Goal: Browse casually: Explore the website without a specific task or goal

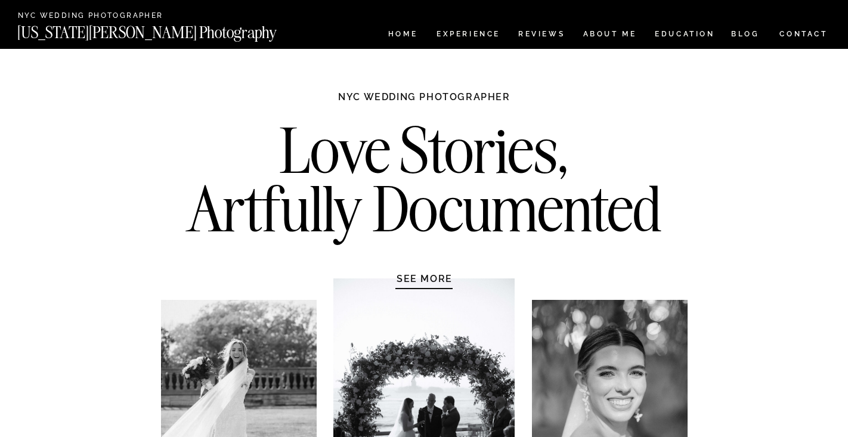
scroll to position [595, 0]
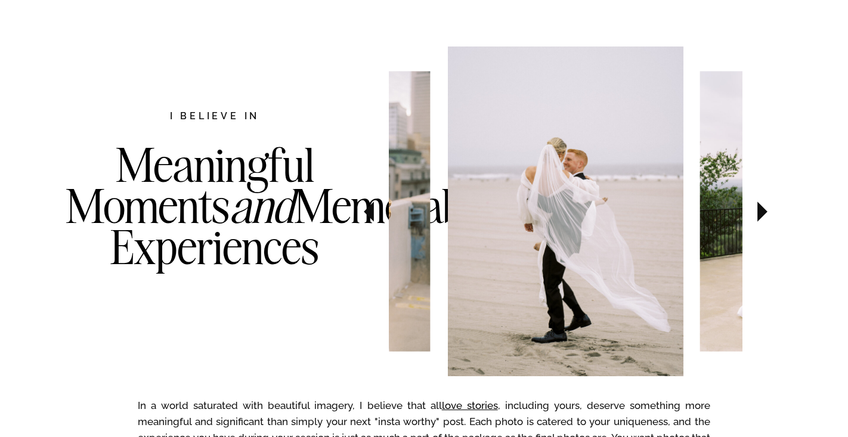
click at [762, 217] on icon at bounding box center [762, 212] width 10 height 20
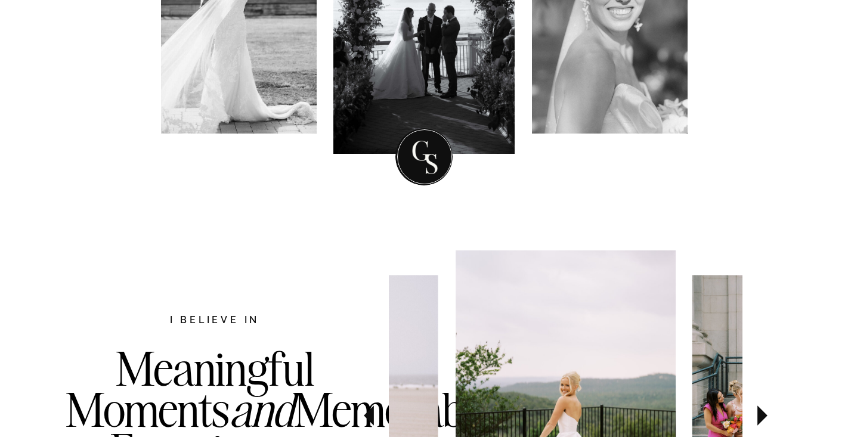
scroll to position [604, 0]
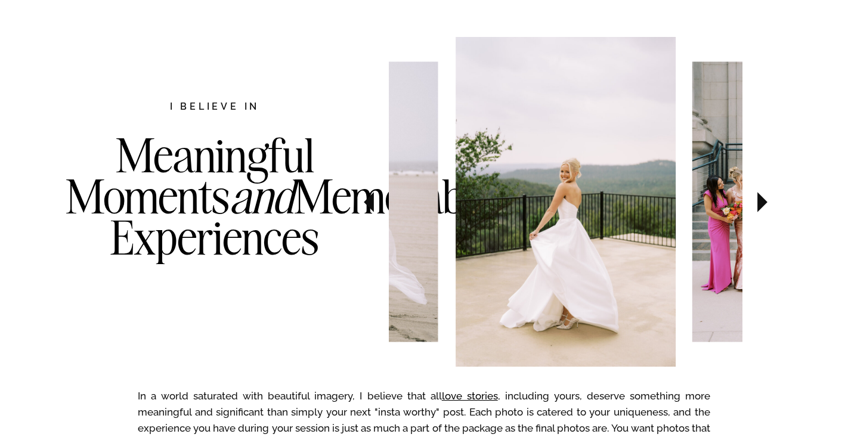
click at [757, 206] on icon at bounding box center [762, 202] width 10 height 20
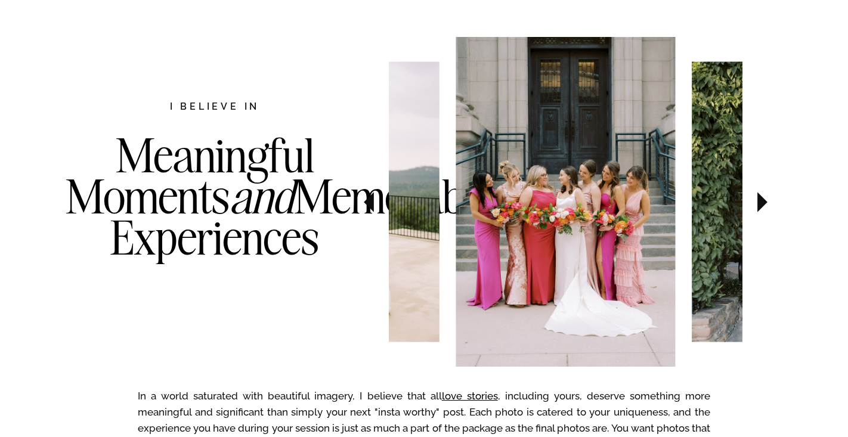
click at [370, 204] on icon at bounding box center [369, 202] width 10 height 20
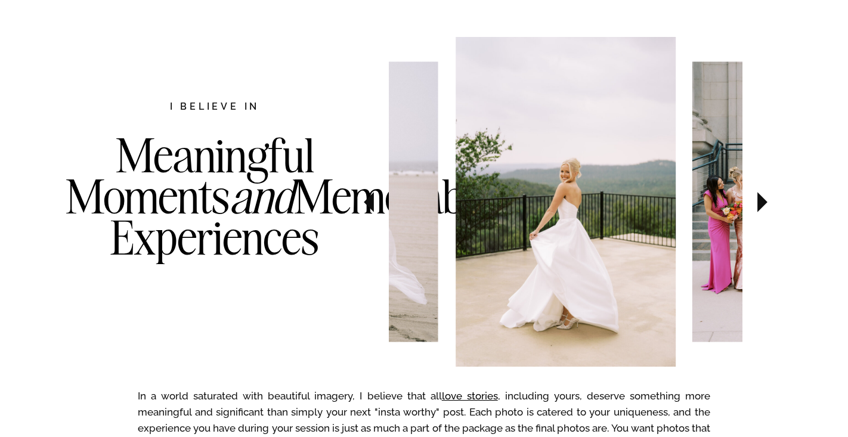
click at [377, 208] on icon at bounding box center [369, 202] width 40 height 42
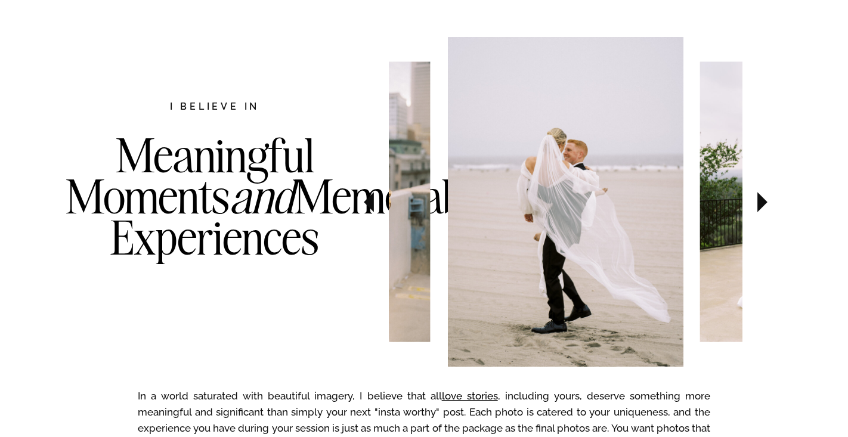
click at [374, 208] on icon at bounding box center [369, 202] width 40 height 42
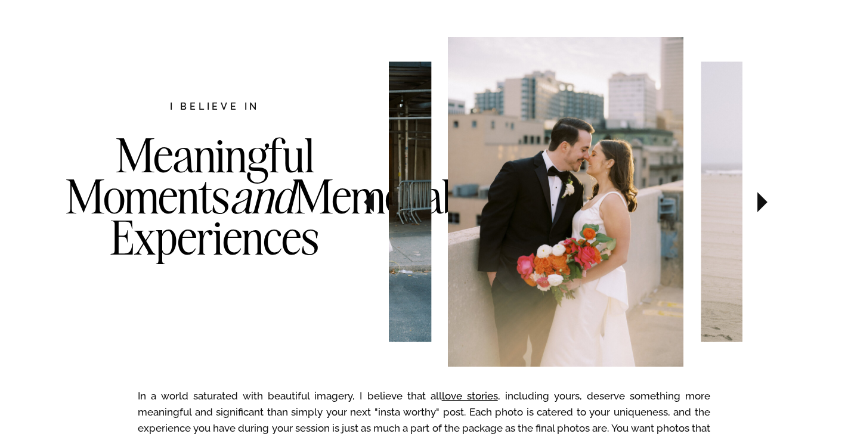
click at [374, 208] on icon at bounding box center [369, 202] width 40 height 42
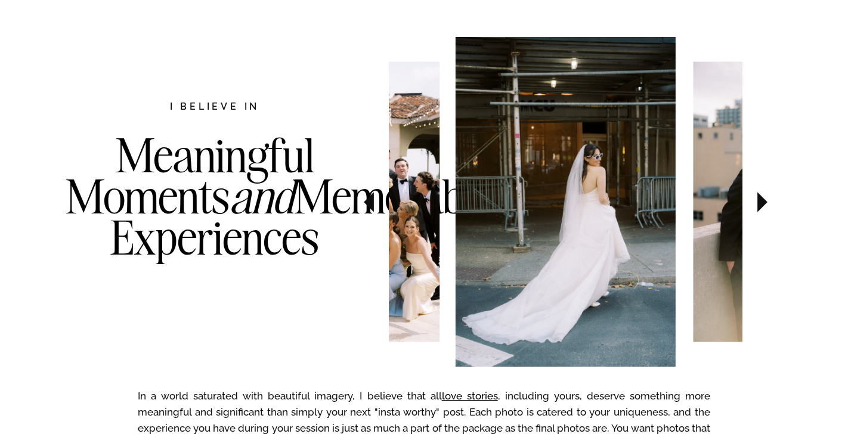
click at [374, 208] on icon at bounding box center [369, 202] width 40 height 42
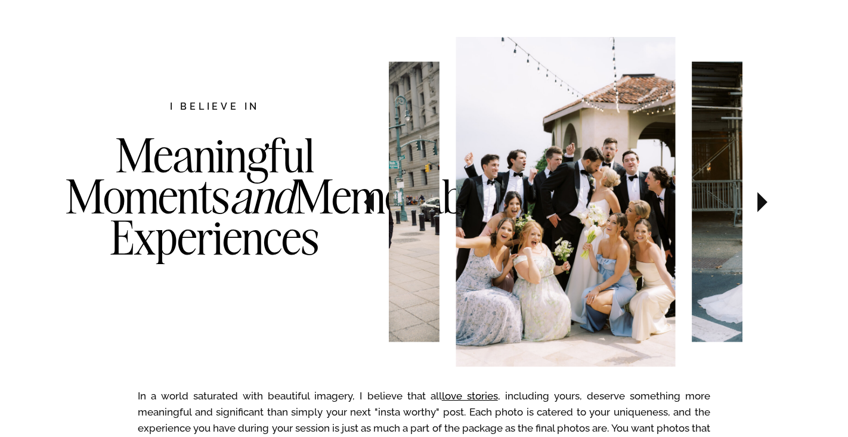
click at [374, 208] on icon at bounding box center [369, 202] width 40 height 42
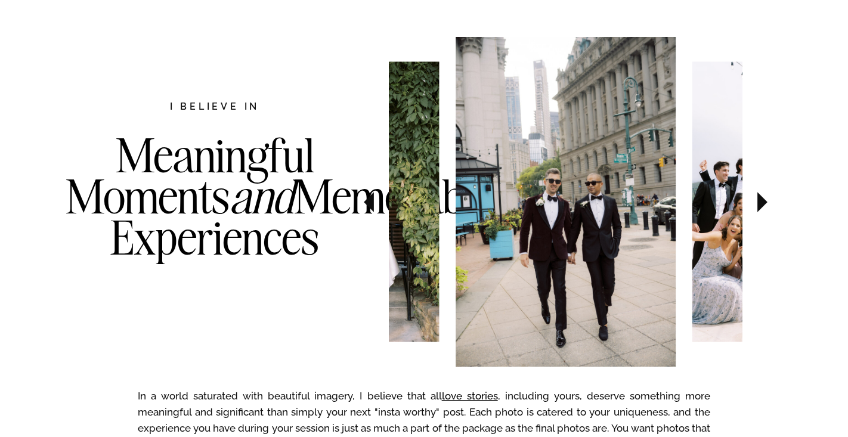
click at [374, 208] on icon at bounding box center [369, 202] width 40 height 42
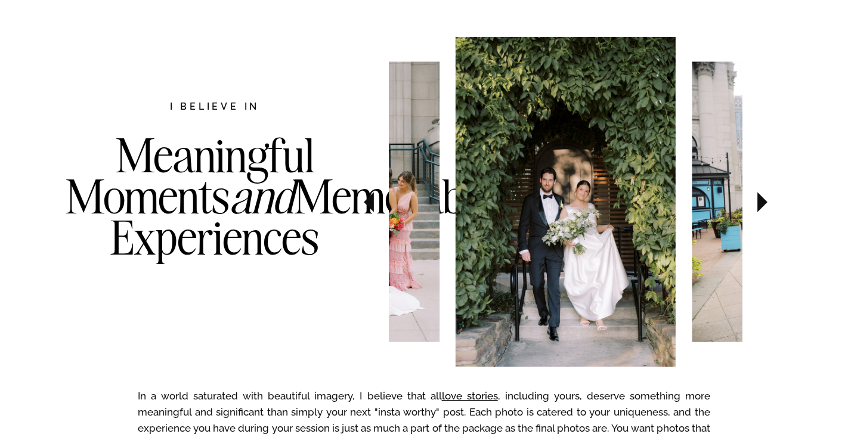
click at [374, 208] on icon at bounding box center [369, 202] width 40 height 42
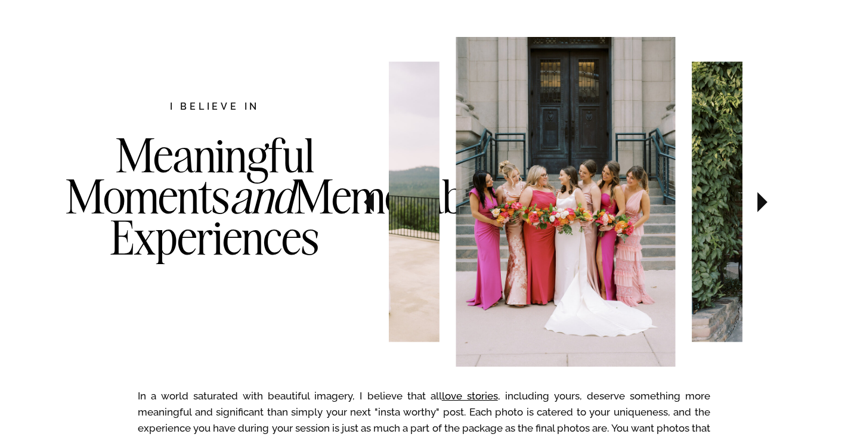
click at [374, 208] on icon at bounding box center [369, 202] width 40 height 42
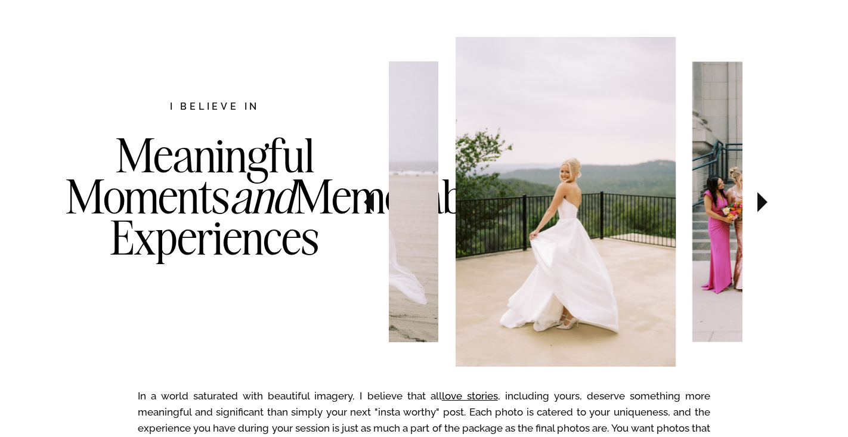
click at [374, 208] on icon at bounding box center [369, 202] width 40 height 42
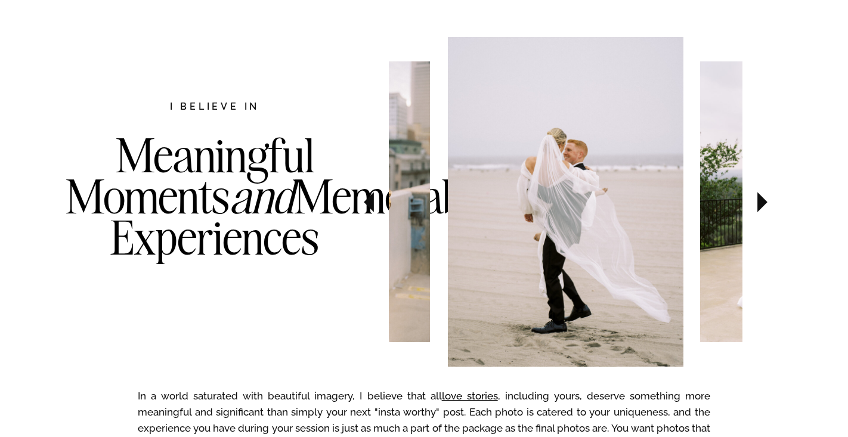
click at [374, 208] on icon at bounding box center [369, 202] width 40 height 42
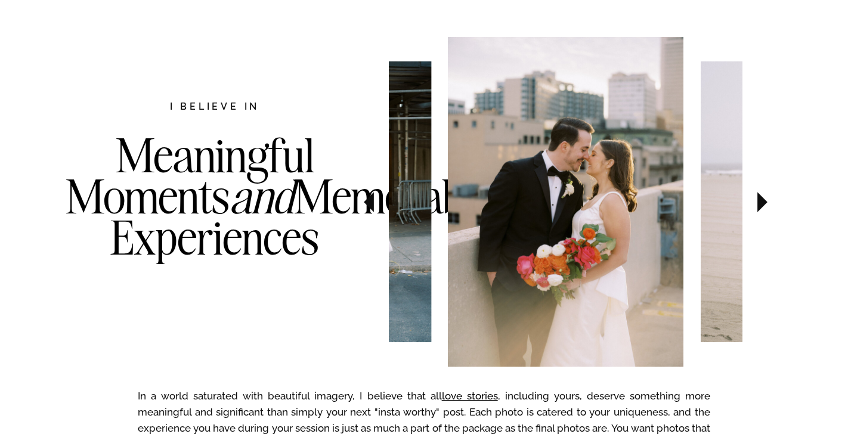
click at [374, 208] on icon at bounding box center [369, 202] width 40 height 42
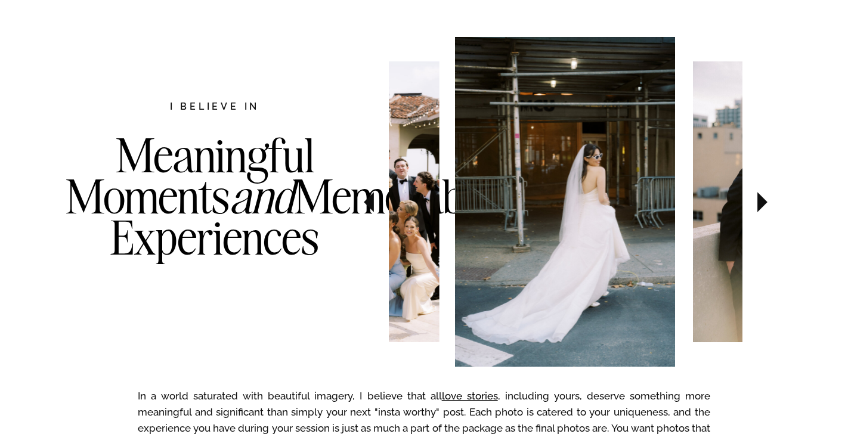
click at [374, 208] on icon at bounding box center [369, 202] width 40 height 42
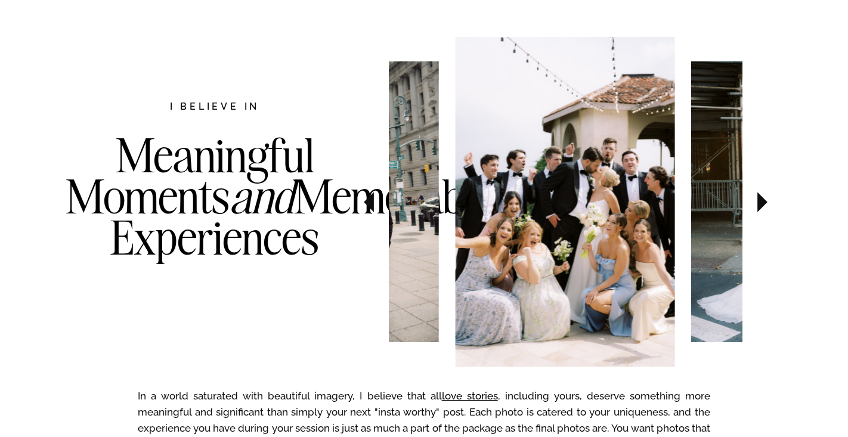
click at [374, 208] on icon at bounding box center [369, 202] width 40 height 42
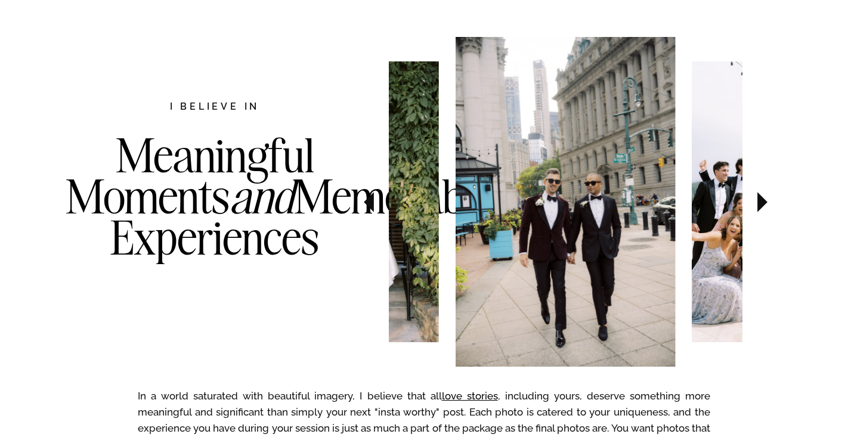
click at [374, 208] on icon at bounding box center [369, 202] width 40 height 42
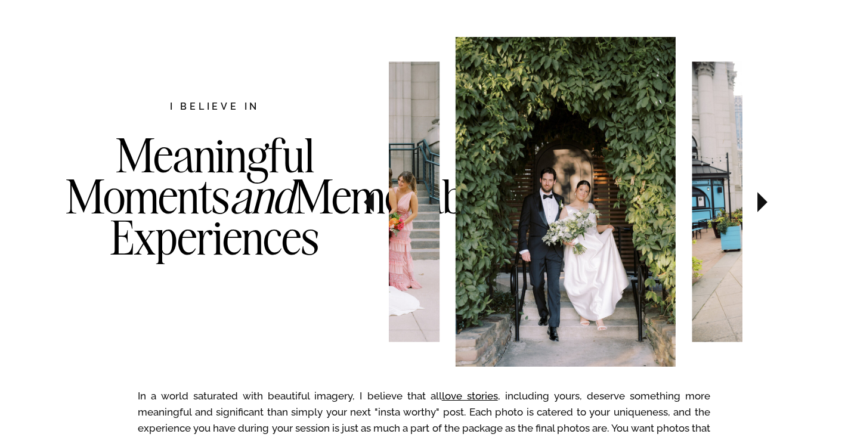
click at [374, 208] on icon at bounding box center [369, 202] width 40 height 42
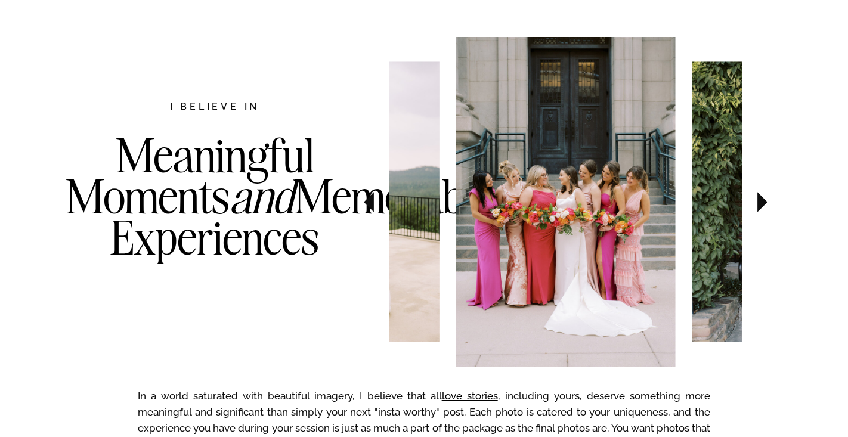
click at [374, 208] on icon at bounding box center [369, 202] width 40 height 42
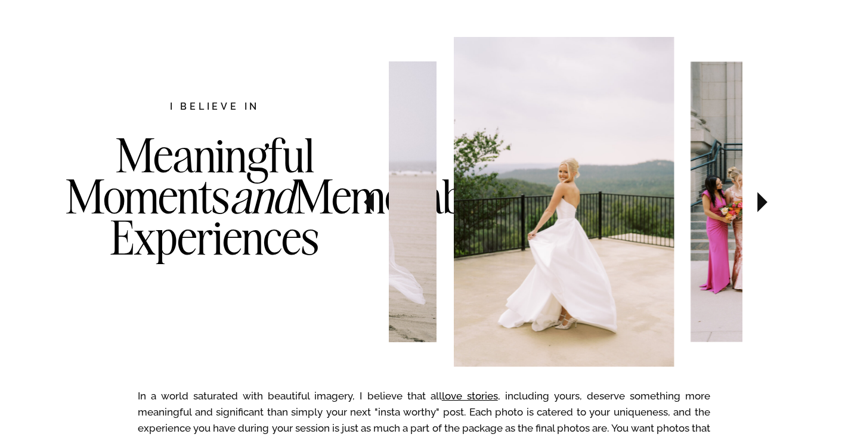
click at [374, 208] on icon at bounding box center [369, 202] width 40 height 42
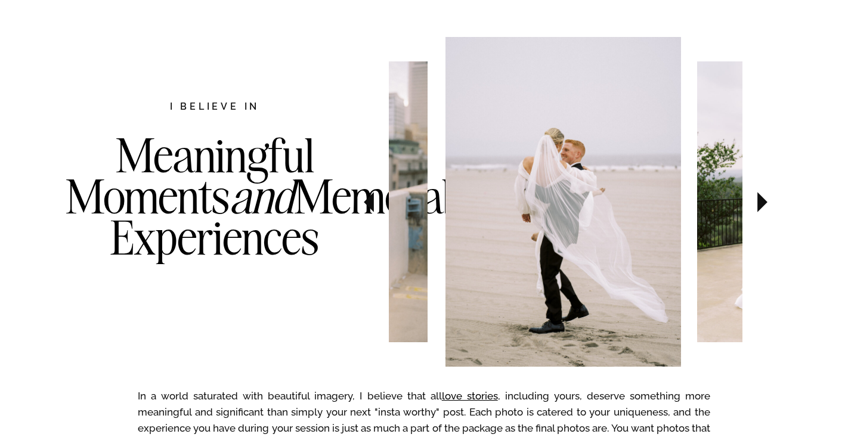
click at [374, 208] on icon at bounding box center [369, 202] width 40 height 42
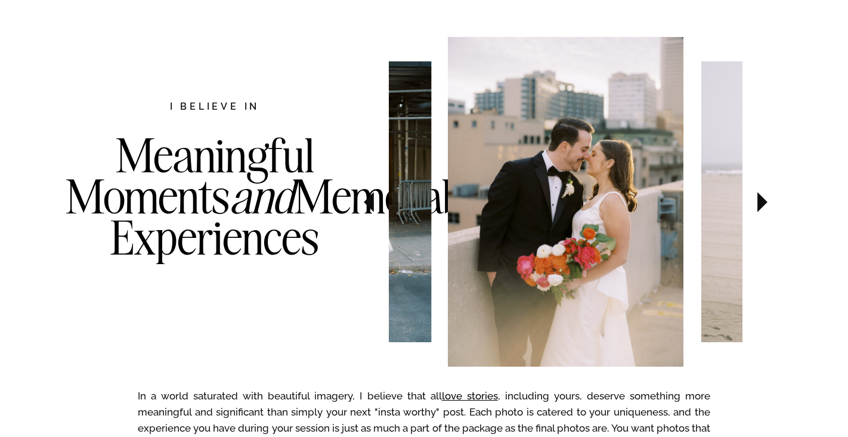
click at [374, 208] on icon at bounding box center [369, 202] width 40 height 42
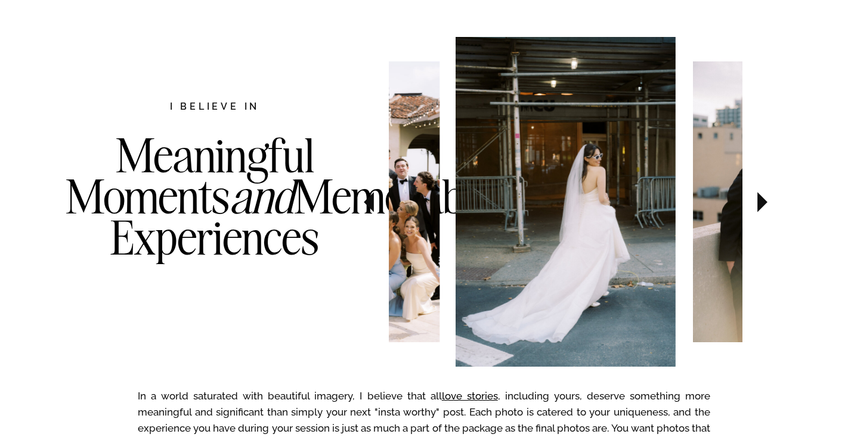
click at [374, 208] on icon at bounding box center [369, 202] width 40 height 42
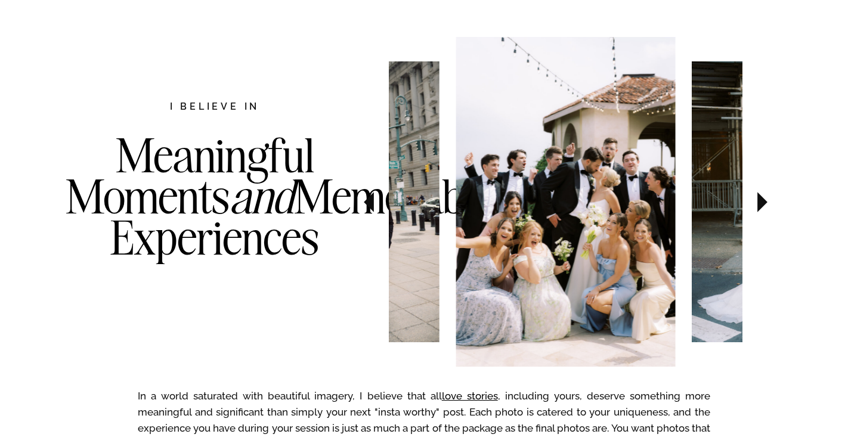
click at [374, 208] on icon at bounding box center [369, 202] width 40 height 42
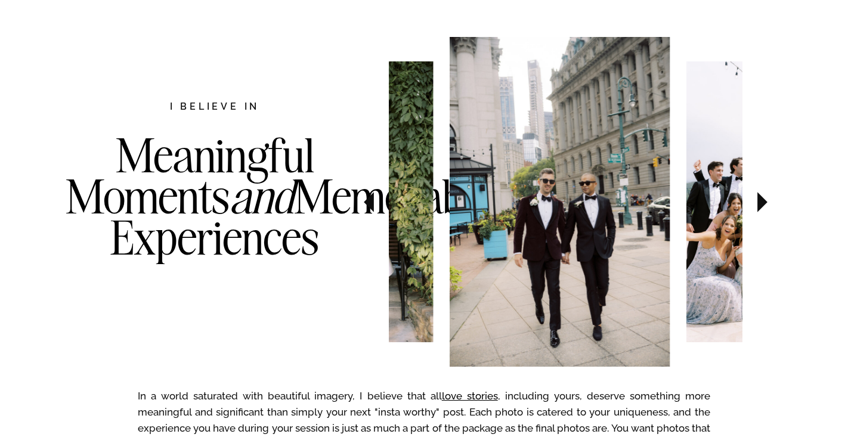
click at [374, 208] on icon at bounding box center [369, 202] width 40 height 42
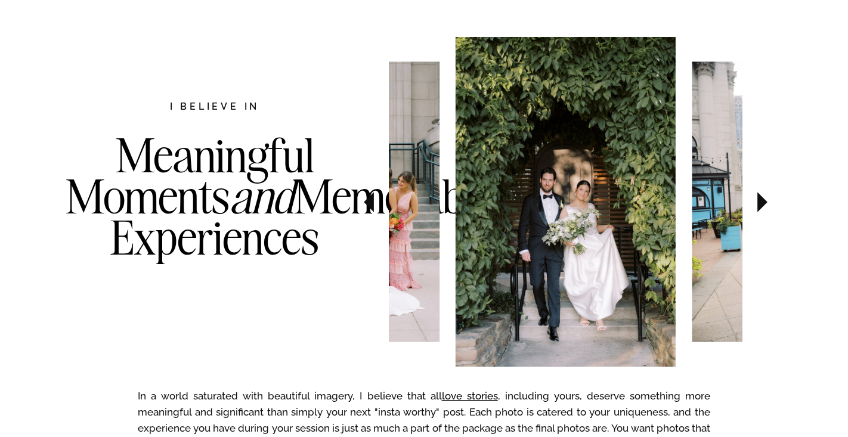
click at [374, 208] on icon at bounding box center [369, 202] width 40 height 42
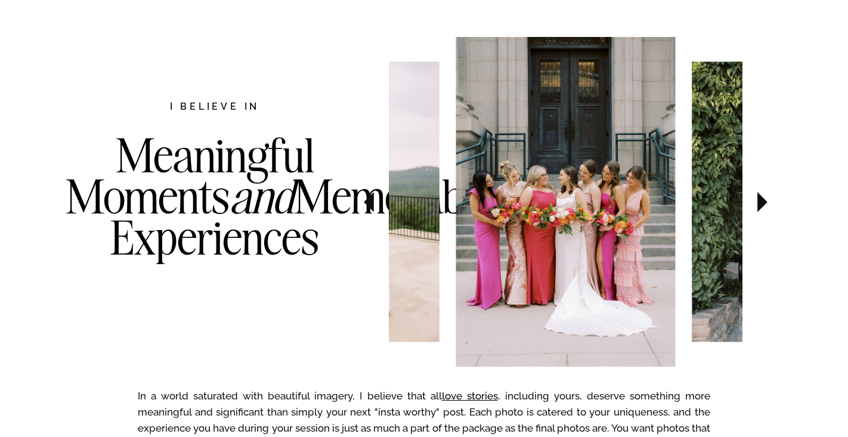
click at [375, 208] on icon at bounding box center [369, 202] width 40 height 42
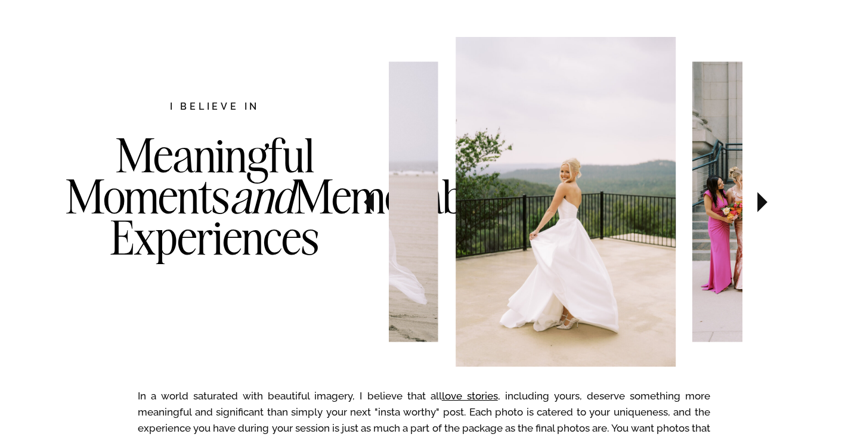
click at [373, 202] on icon at bounding box center [369, 202] width 10 height 20
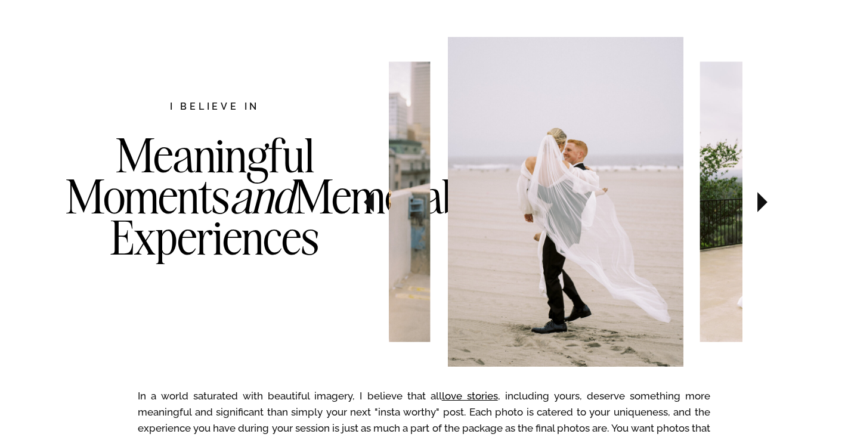
click at [373, 202] on icon at bounding box center [369, 202] width 10 height 20
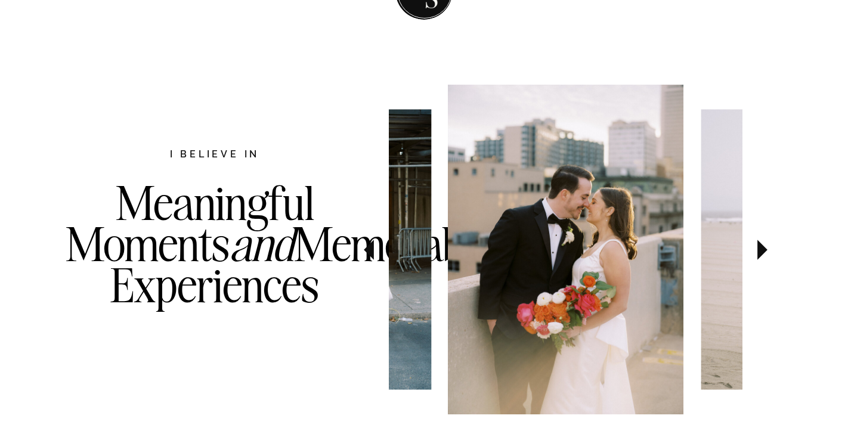
scroll to position [540, 0]
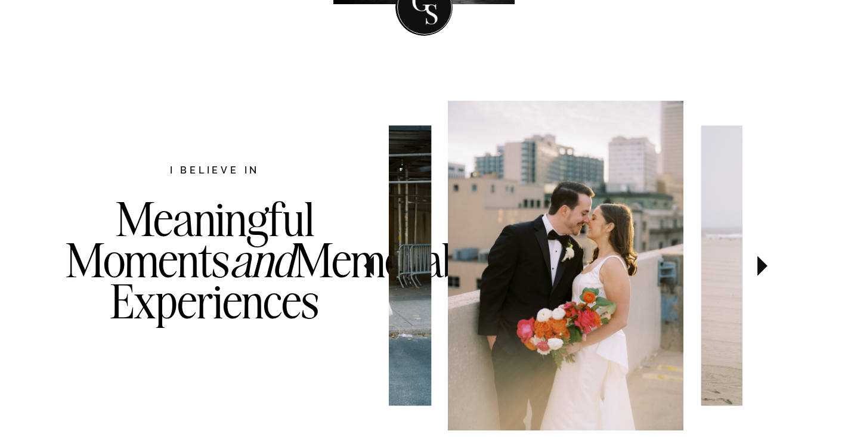
click at [373, 259] on icon at bounding box center [369, 266] width 10 height 20
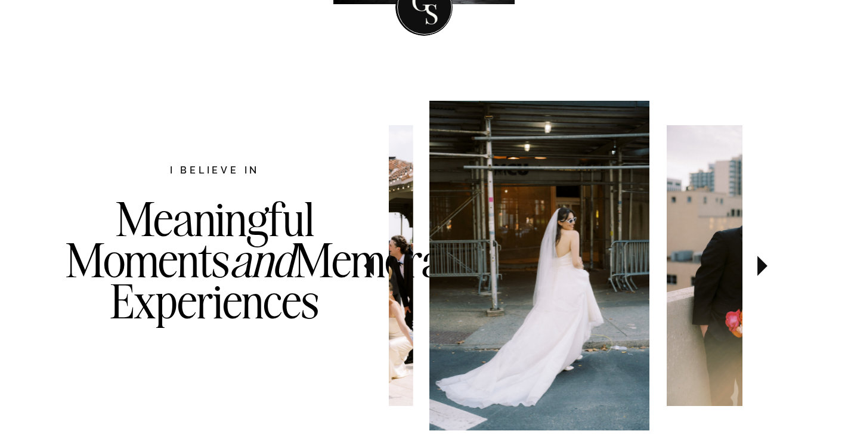
click at [373, 259] on icon at bounding box center [369, 266] width 10 height 20
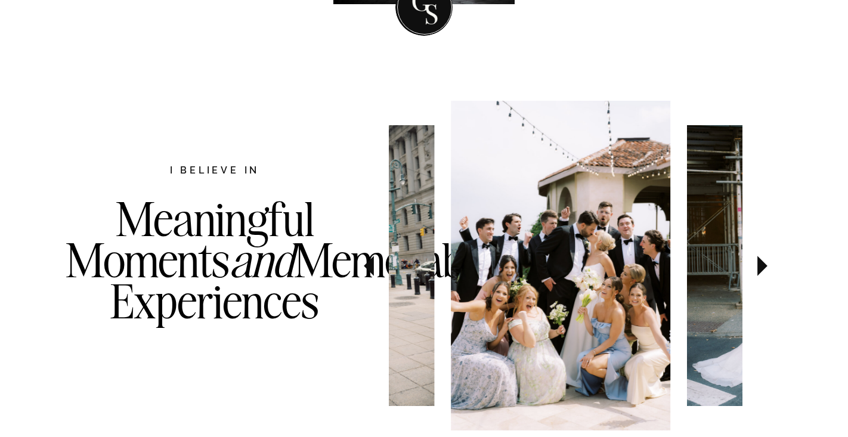
click at [373, 259] on icon at bounding box center [369, 266] width 10 height 20
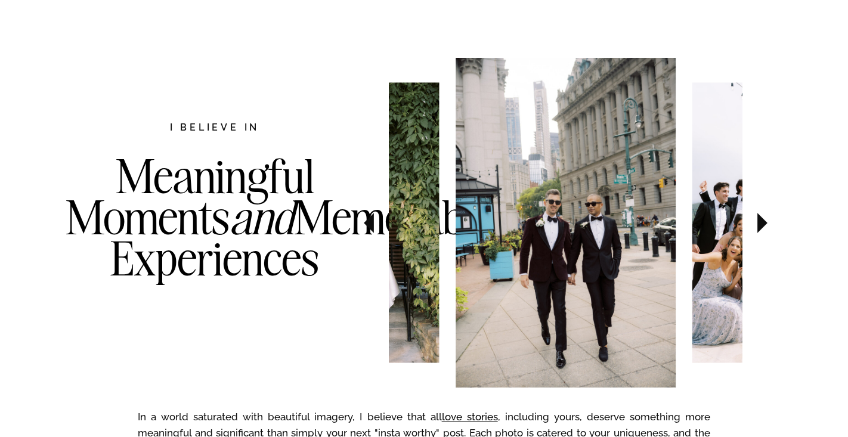
scroll to position [597, 0]
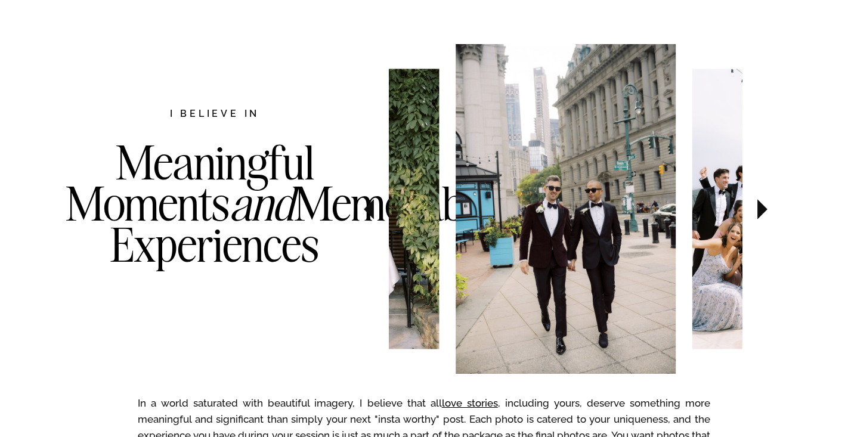
drag, startPoint x: 170, startPoint y: 112, endPoint x: 153, endPoint y: 115, distance: 16.9
click at [153, 115] on h2 "I believe in" at bounding box center [215, 115] width 216 height 16
click at [161, 118] on h2 "I believe in" at bounding box center [215, 115] width 216 height 16
drag, startPoint x: 169, startPoint y: 112, endPoint x: 258, endPoint y: 112, distance: 88.9
click at [258, 112] on h2 "I believe in" at bounding box center [215, 115] width 216 height 16
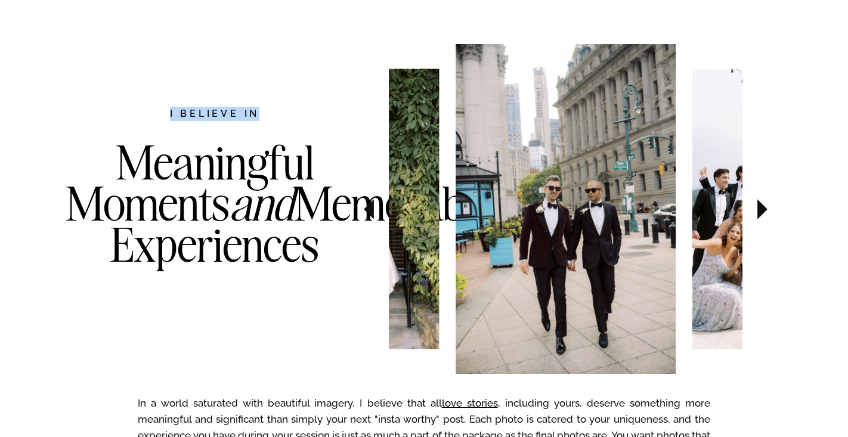
drag, startPoint x: 120, startPoint y: 162, endPoint x: 313, endPoint y: 280, distance: 226.3
click at [313, 280] on h3 "Meaningful Moments and Memorable Experiences" at bounding box center [215, 228] width 298 height 172
copy h3 "Meaningful Moments and Memorable Experiences"
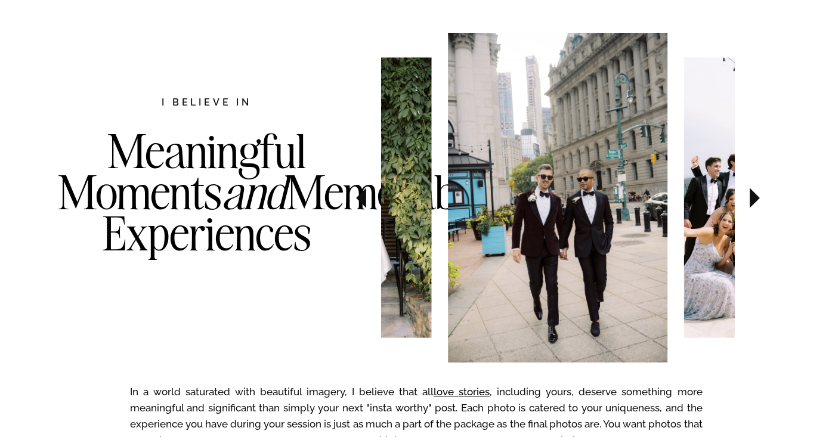
scroll to position [636, 0]
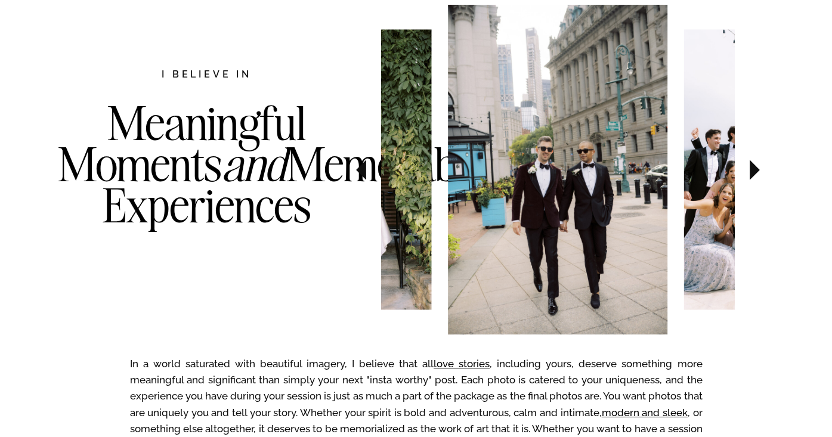
click at [366, 172] on icon at bounding box center [361, 170] width 40 height 42
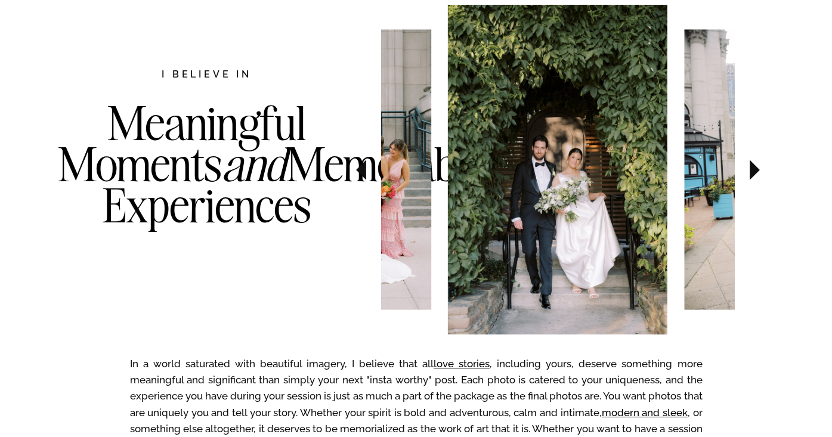
click at [366, 172] on icon at bounding box center [361, 170] width 40 height 42
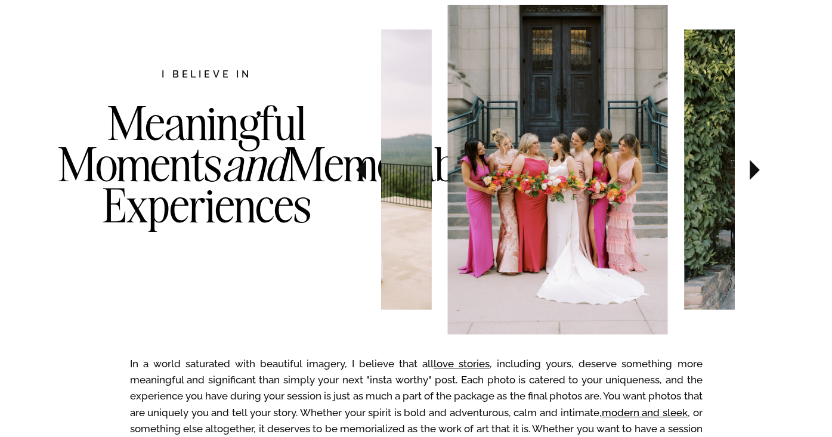
click at [366, 172] on icon at bounding box center [361, 170] width 40 height 42
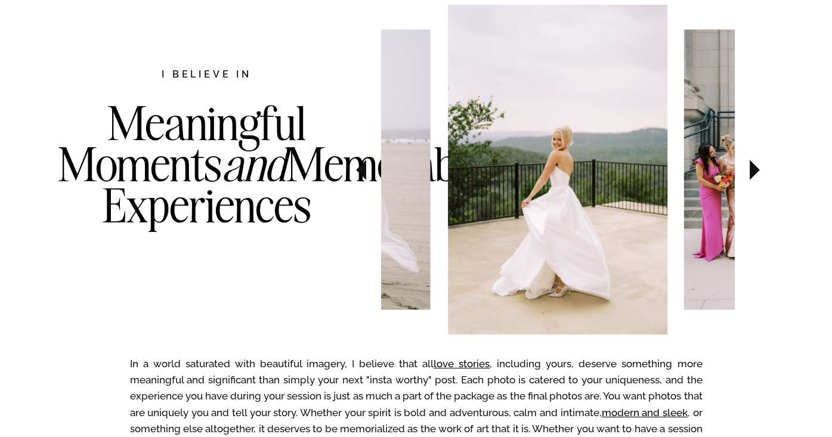
click at [366, 172] on icon at bounding box center [361, 170] width 40 height 42
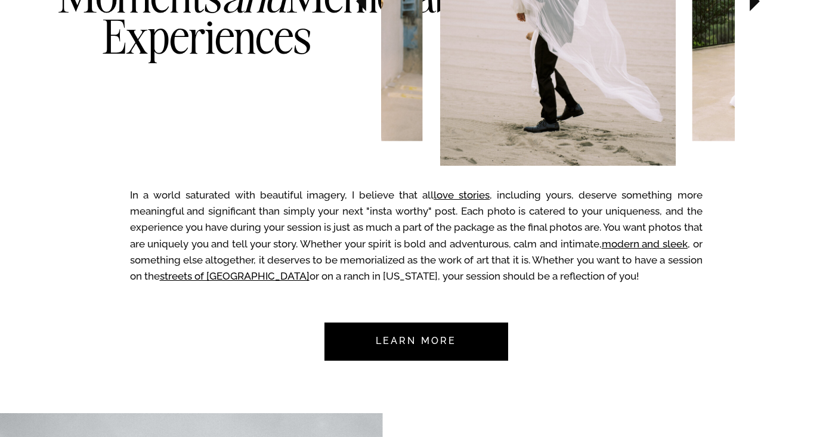
scroll to position [824, 0]
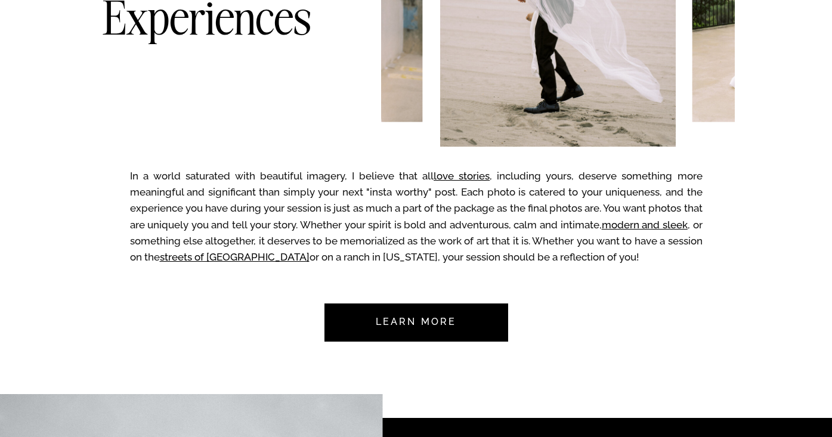
click at [177, 191] on p "In a world saturated with beautiful imagery, I believe that all love stories , …" at bounding box center [416, 219] width 573 height 103
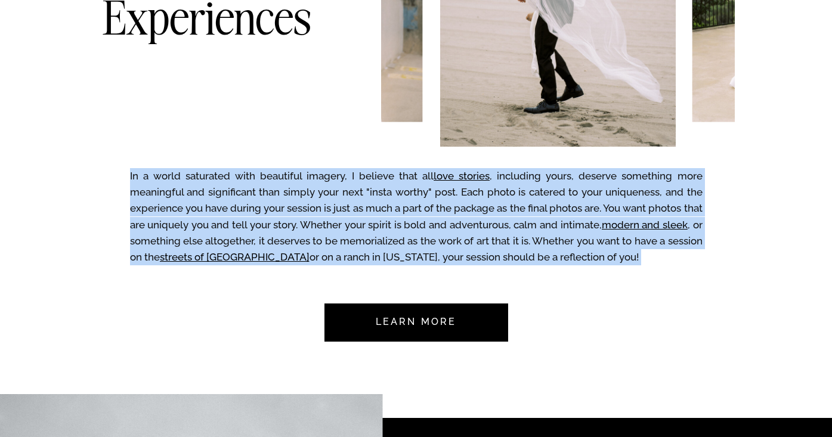
click at [177, 191] on p "In a world saturated with beautiful imagery, I believe that all love stories , …" at bounding box center [416, 219] width 573 height 103
copy p "In a world saturated with beautiful imagery, I believe that all love stories , …"
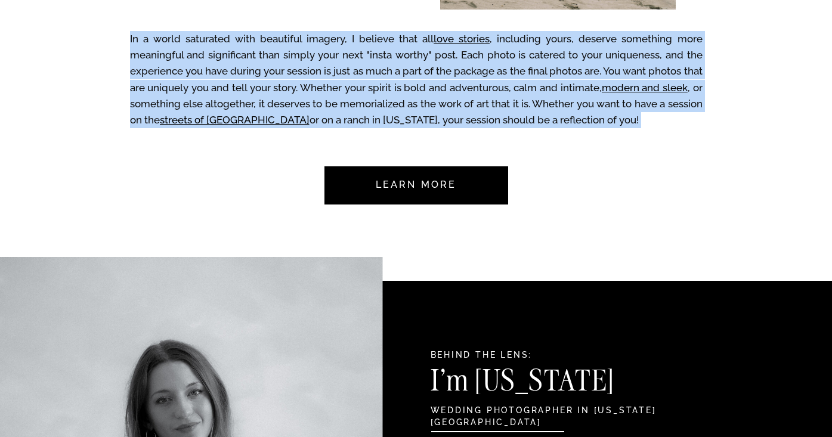
scroll to position [1006, 0]
